Goal: Find specific page/section

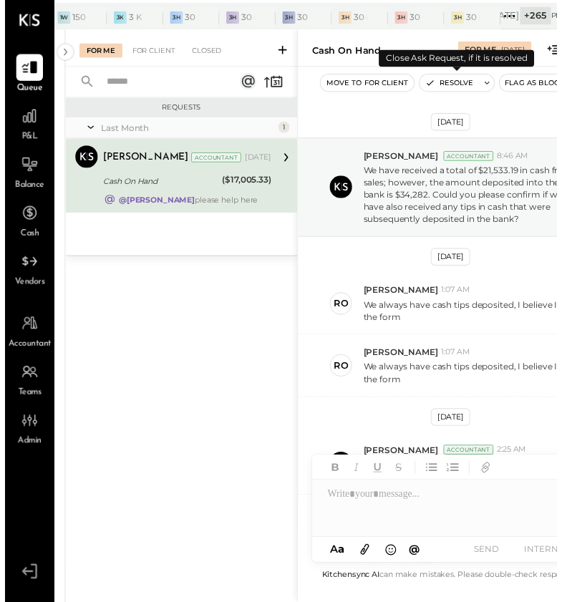
scroll to position [335, 0]
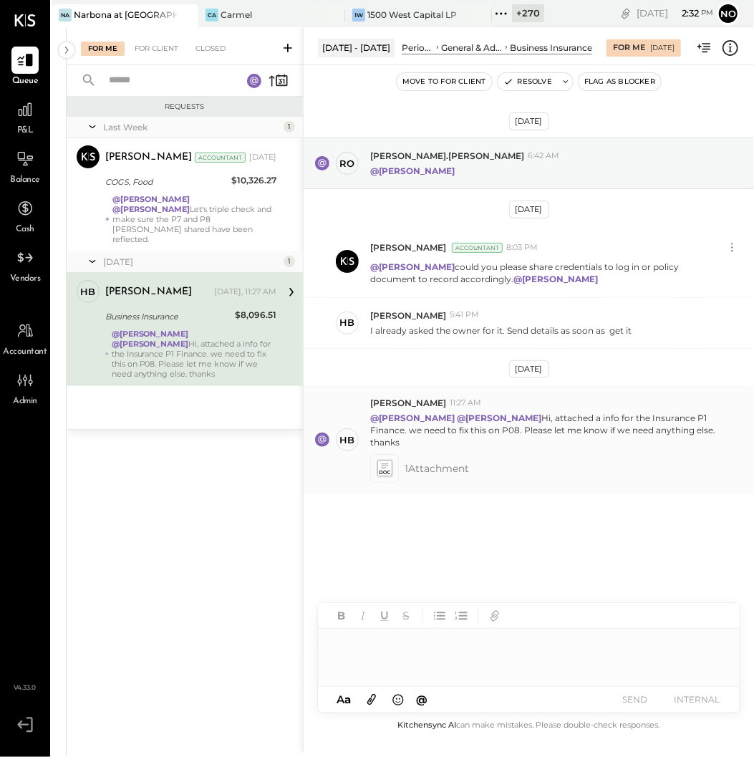
click at [385, 470] on icon at bounding box center [384, 468] width 15 height 16
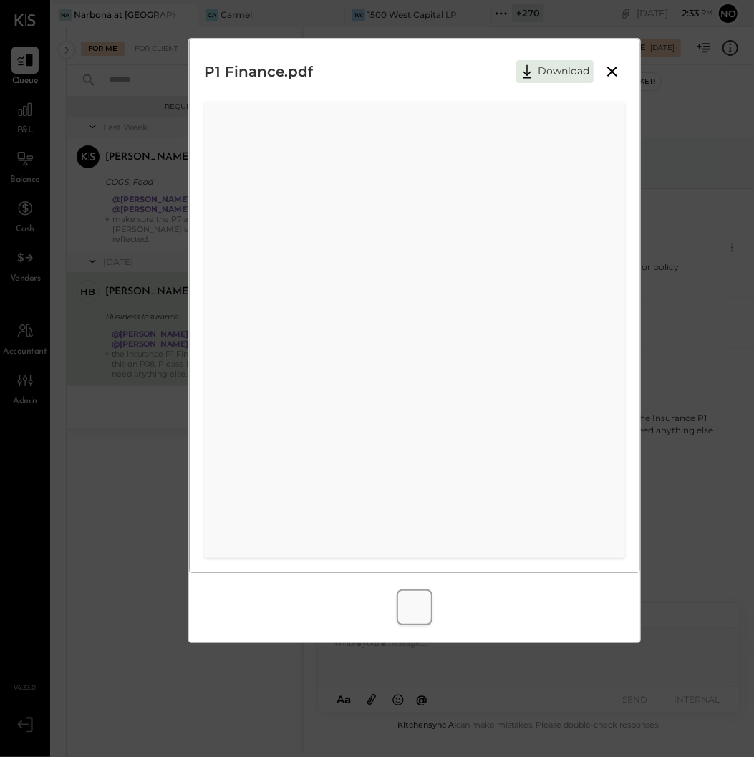
click at [617, 74] on icon at bounding box center [612, 71] width 17 height 17
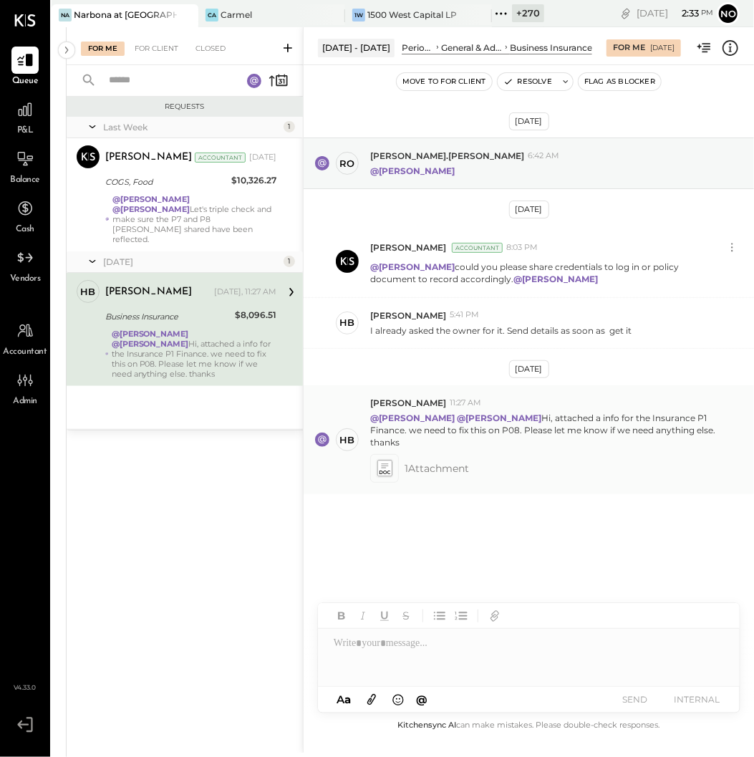
click at [390, 468] on icon at bounding box center [384, 468] width 15 height 16
